Goal: Task Accomplishment & Management: Manage account settings

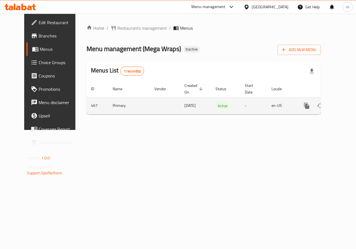
click at [86, 104] on td "467" at bounding box center [97, 105] width 22 height 17
copy td "467"
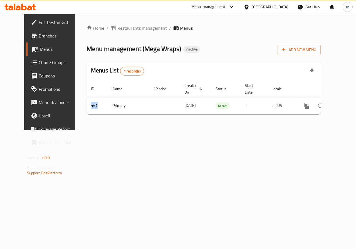
click at [46, 31] on link "Branches" at bounding box center [54, 35] width 57 height 13
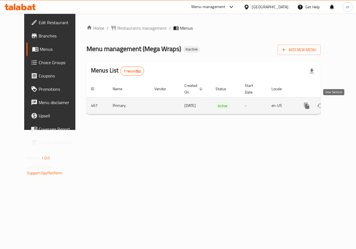
click at [343, 107] on icon "enhanced table" at bounding box center [346, 106] width 7 height 7
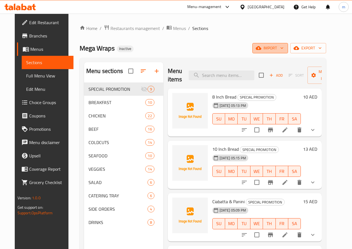
click at [283, 49] on span "import" at bounding box center [270, 48] width 27 height 7
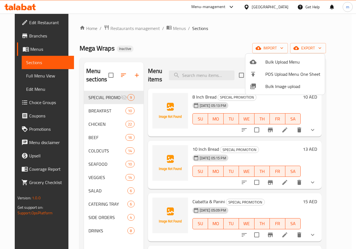
click at [294, 49] on div at bounding box center [178, 124] width 356 height 249
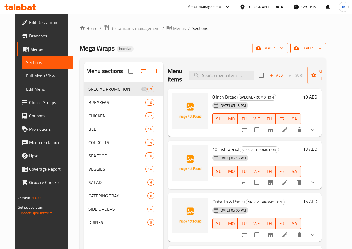
click at [321, 48] on span "export" at bounding box center [307, 48] width 27 height 7
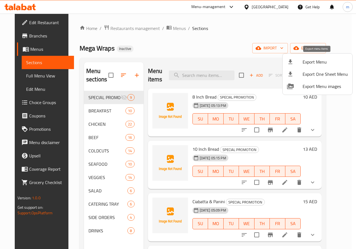
click at [320, 63] on span "Export Menu" at bounding box center [324, 62] width 45 height 7
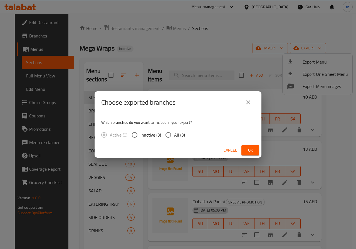
click at [181, 134] on span "All (3)" at bounding box center [179, 135] width 11 height 7
click at [174, 134] on input "All (3)" at bounding box center [168, 135] width 12 height 12
radio input "true"
click at [250, 151] on span "Ok" at bounding box center [250, 150] width 9 height 7
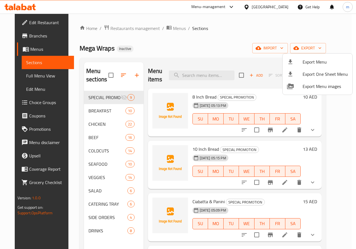
click at [31, 35] on div at bounding box center [178, 124] width 356 height 249
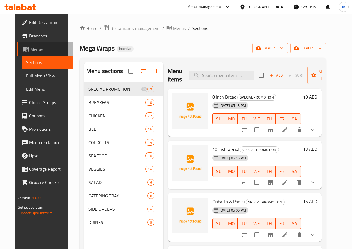
click at [30, 46] on span "Menus" at bounding box center [49, 49] width 39 height 7
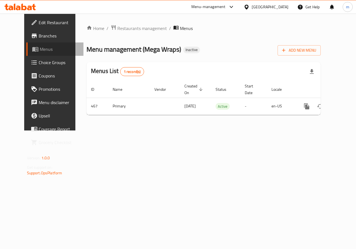
click at [32, 43] on link "Menus" at bounding box center [54, 49] width 57 height 13
click at [39, 35] on span "Branches" at bounding box center [59, 36] width 41 height 7
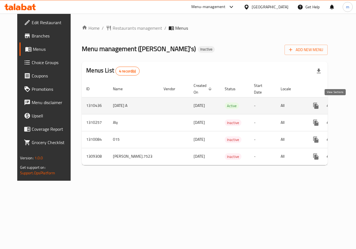
click at [349, 107] on link "enhanced table" at bounding box center [355, 105] width 13 height 13
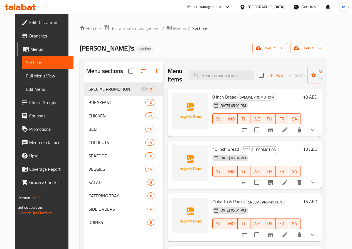
click at [29, 38] on span "Branches" at bounding box center [49, 36] width 40 height 7
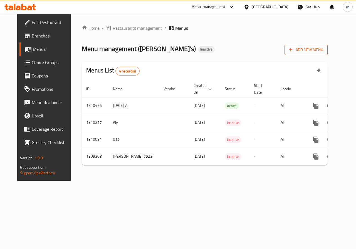
click at [323, 48] on span "Add New Menu" at bounding box center [306, 49] width 34 height 7
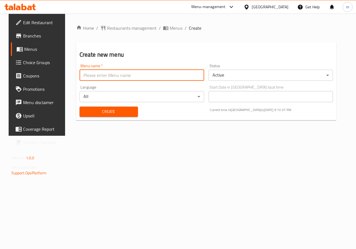
click at [185, 74] on input "text" at bounding box center [141, 75] width 125 height 11
type input "[DATE]"
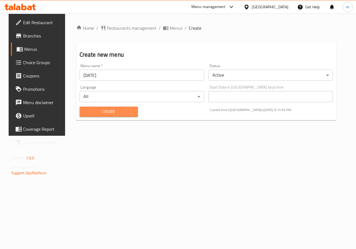
click at [120, 113] on span "Create" at bounding box center [108, 111] width 49 height 7
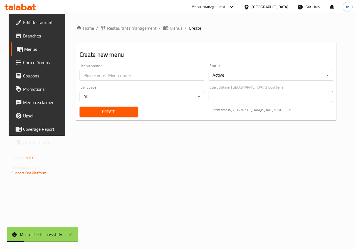
click at [31, 49] on span "Menus" at bounding box center [43, 49] width 39 height 7
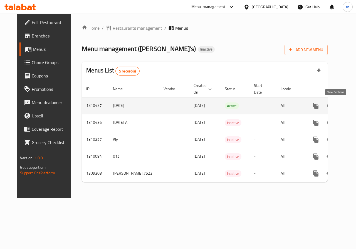
click at [352, 105] on icon "enhanced table" at bounding box center [355, 106] width 7 height 7
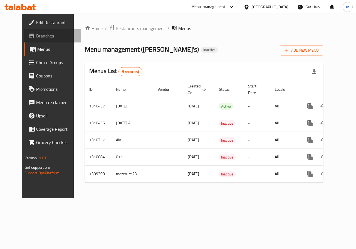
click at [36, 35] on span "Branches" at bounding box center [56, 36] width 41 height 7
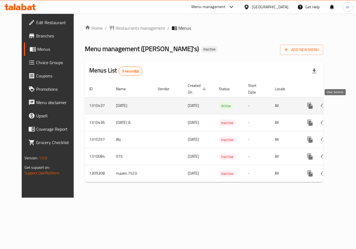
click at [347, 105] on icon "enhanced table" at bounding box center [350, 106] width 7 height 7
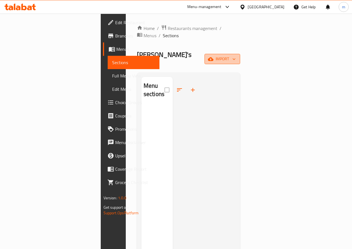
click at [235, 56] on span "import" at bounding box center [222, 59] width 27 height 7
click at [237, 56] on icon "button" at bounding box center [234, 59] width 6 height 6
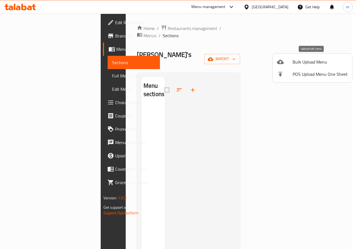
click at [316, 61] on span "Bulk Upload Menu" at bounding box center [319, 62] width 55 height 7
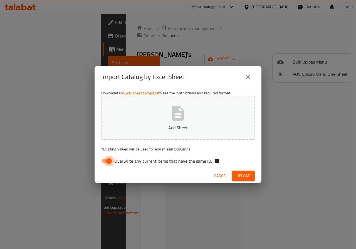
click at [111, 162] on input "Overwrite any current items that have the same ID." at bounding box center [109, 161] width 32 height 11
checkbox input "false"
click at [239, 171] on button "Upload" at bounding box center [243, 176] width 23 height 10
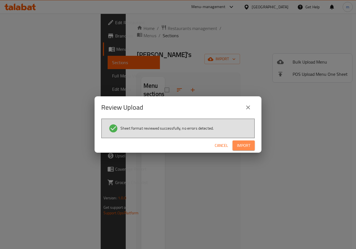
click at [246, 148] on span "Import" at bounding box center [243, 145] width 13 height 7
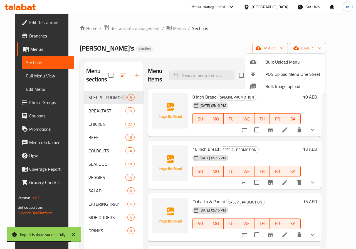
click at [238, 44] on div at bounding box center [178, 124] width 356 height 249
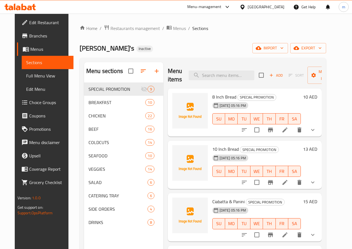
click at [218, 35] on div "Home / Restaurants management / Menus / Sections Ollie's Inactive import export…" at bounding box center [202, 170] width 246 height 291
click at [213, 40] on div "Home / Restaurants management / Menus / Sections Ollie's Inactive import export…" at bounding box center [202, 170] width 246 height 291
click at [37, 81] on link "Full Menu View" at bounding box center [48, 75] width 52 height 13
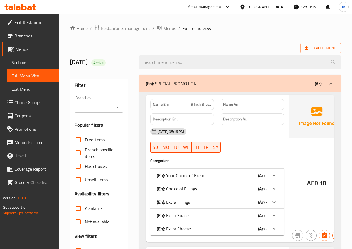
click at [79, 205] on input "Available" at bounding box center [77, 208] width 13 height 13
checkbox input "true"
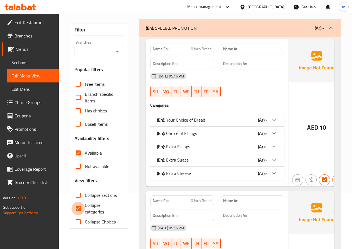
click at [76, 208] on input "Collapse categories" at bounding box center [77, 208] width 13 height 13
checkbox input "false"
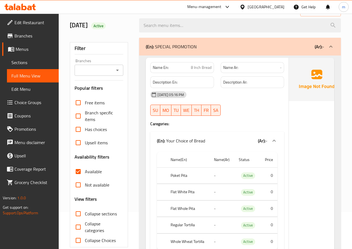
scroll to position [28, 0]
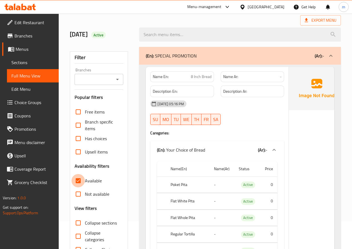
click at [84, 181] on input "Available" at bounding box center [77, 180] width 13 height 13
checkbox input "false"
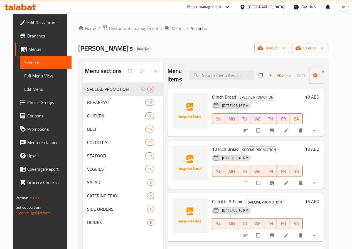
click at [26, 9] on icon at bounding box center [23, 7] width 5 height 7
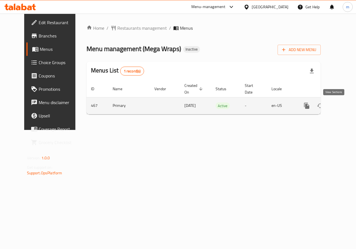
click at [343, 107] on icon "enhanced table" at bounding box center [346, 106] width 7 height 7
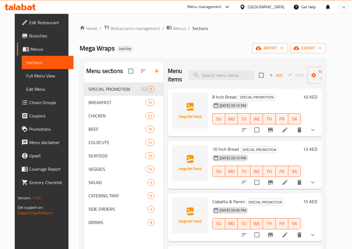
click at [26, 76] on span "Full Menu View" at bounding box center [47, 76] width 43 height 7
click at [35, 81] on link "Full Menu View" at bounding box center [48, 75] width 52 height 13
click at [36, 77] on span "Full Menu View" at bounding box center [47, 76] width 43 height 7
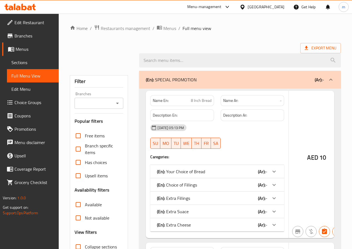
click at [39, 76] on span "Full Menu View" at bounding box center [32, 76] width 43 height 7
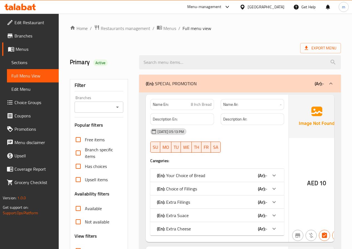
scroll to position [28, 0]
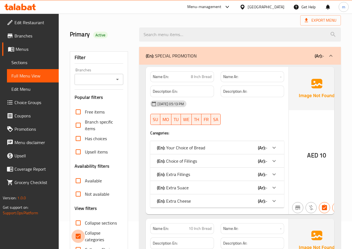
click at [81, 236] on input "Collapse categories" at bounding box center [77, 236] width 13 height 13
checkbox input "false"
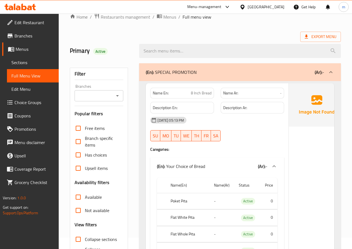
scroll to position [0, 0]
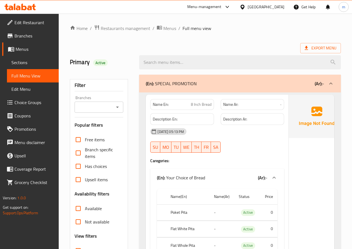
click at [250, 44] on div "Export Menu" at bounding box center [205, 48] width 271 height 10
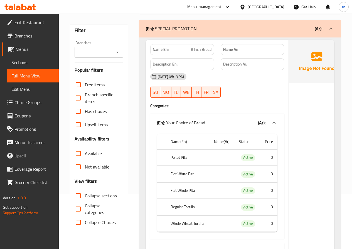
scroll to position [56, 0]
